Goal: Information Seeking & Learning: Learn about a topic

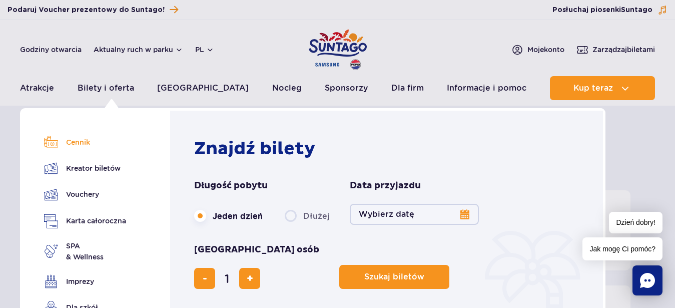
click at [77, 141] on link "Cennik" at bounding box center [85, 142] width 82 height 14
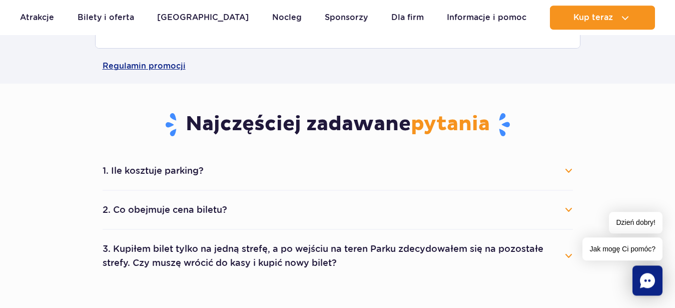
scroll to position [520, 0]
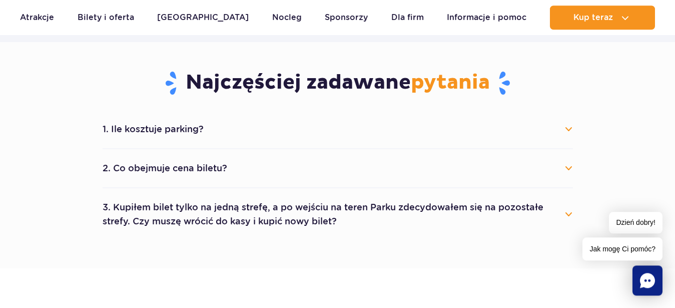
click at [571, 126] on button "1. Ile kosztuje parking?" at bounding box center [338, 129] width 471 height 22
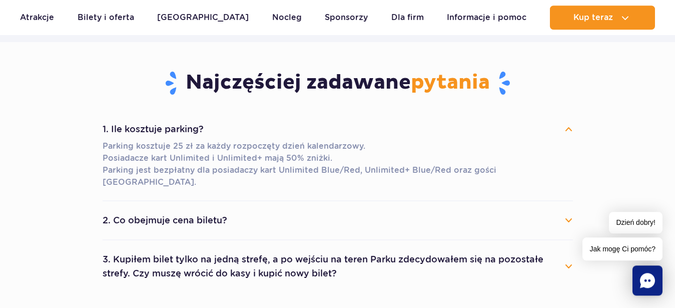
click at [570, 127] on button "1. Ile kosztuje parking?" at bounding box center [338, 129] width 471 height 22
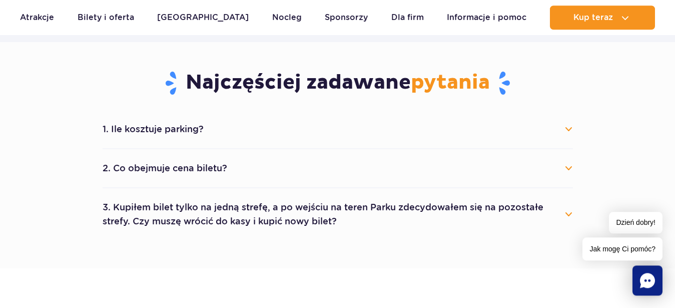
click at [568, 168] on button "2. Co obejmuje cena biletu?" at bounding box center [338, 168] width 471 height 22
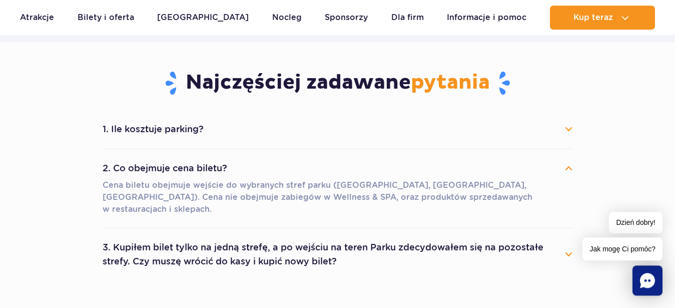
click at [568, 168] on button "2. Co obejmuje cena biletu?" at bounding box center [338, 168] width 471 height 22
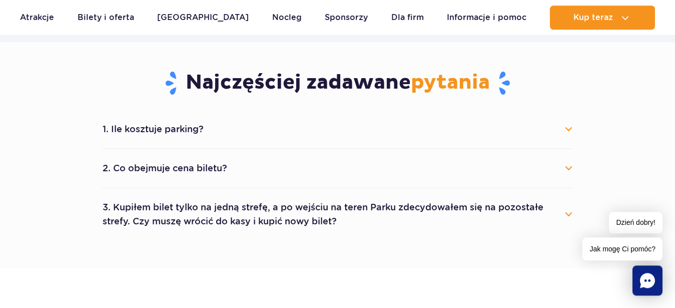
click at [571, 214] on button "3. Kupiłem bilet tylko na jedną strefę, a po wejściu na teren Parku zdecydowałe…" at bounding box center [338, 214] width 471 height 36
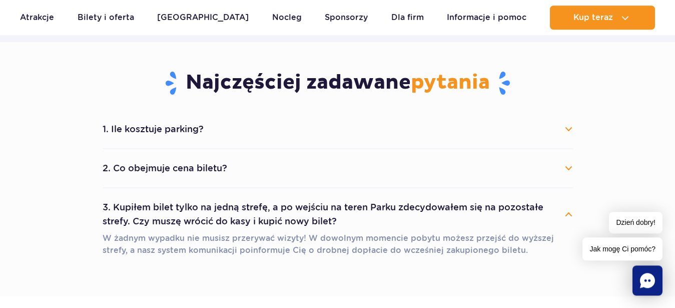
click at [571, 214] on button "3. Kupiłem bilet tylko na jedną strefę, a po wejściu na teren Parku zdecydowałe…" at bounding box center [338, 214] width 471 height 36
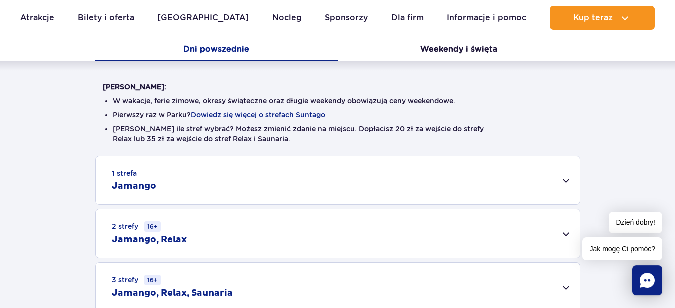
scroll to position [208, 0]
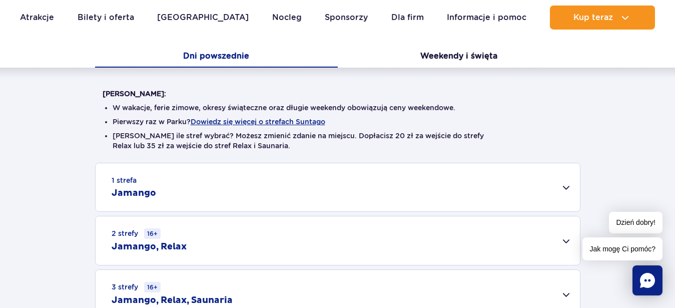
click at [569, 183] on div "1 strefa Jamango" at bounding box center [338, 187] width 485 height 48
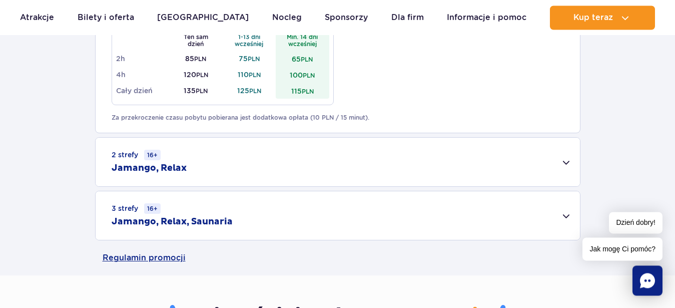
scroll to position [631, 0]
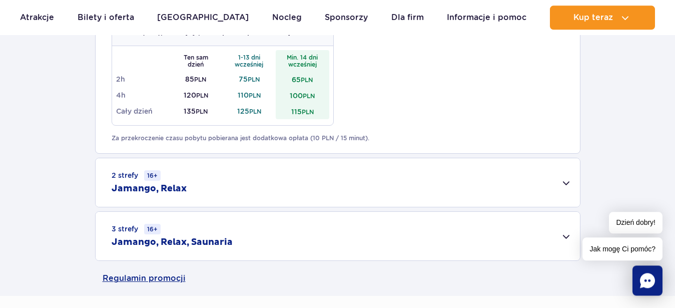
click at [566, 181] on div "2 strefy 16+ Jamango, Relax" at bounding box center [338, 182] width 485 height 49
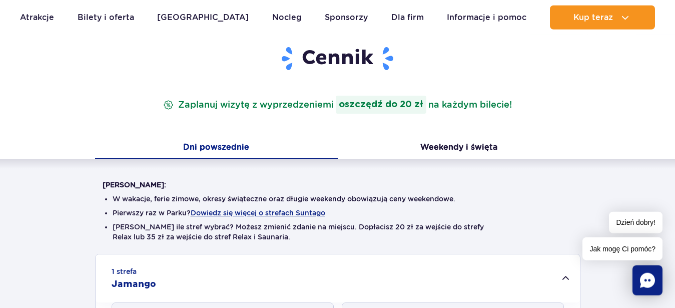
scroll to position [134, 0]
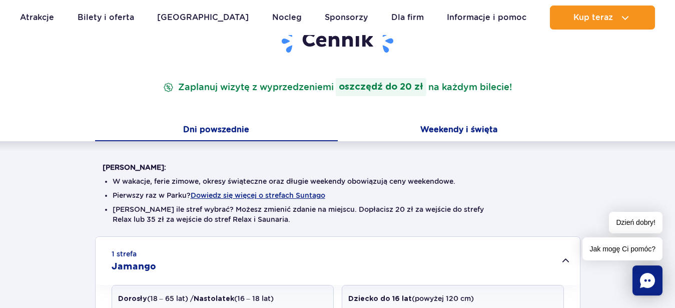
click at [459, 129] on button "Weekendy i święta" at bounding box center [459, 130] width 243 height 21
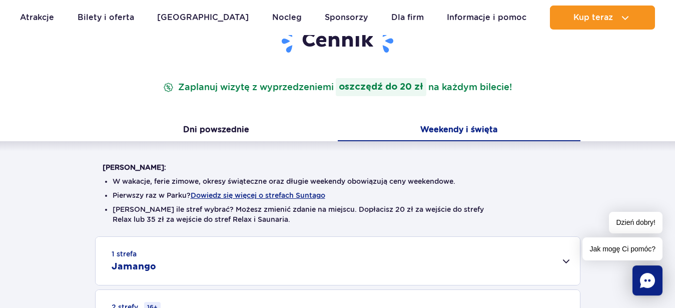
click at [459, 129] on button "Weekendy i święta" at bounding box center [459, 130] width 243 height 21
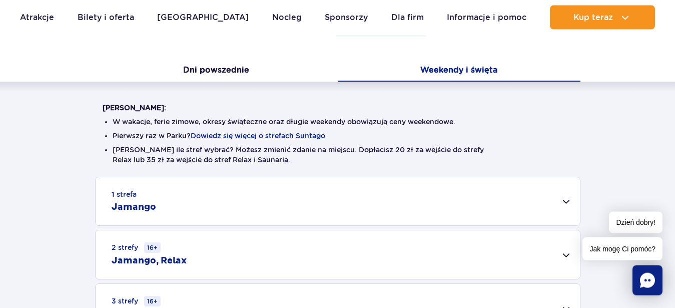
click at [566, 201] on div "1 strefa Jamango" at bounding box center [338, 201] width 485 height 48
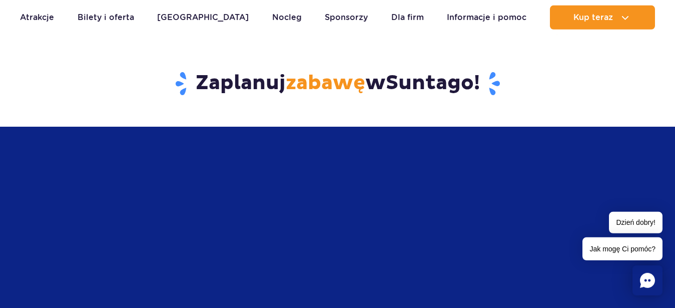
scroll to position [417, 0]
